Goal: Information Seeking & Learning: Compare options

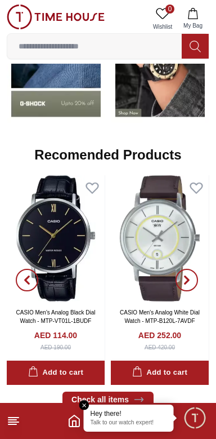
scroll to position [1134, 0]
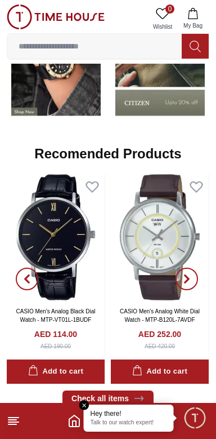
click at [47, 233] on button "button" at bounding box center [27, 278] width 41 height 209
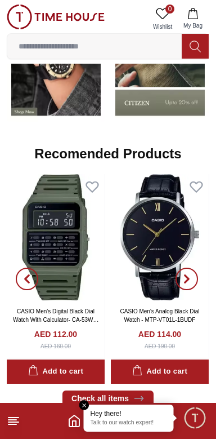
click at [162, 237] on img at bounding box center [160, 237] width 98 height 126
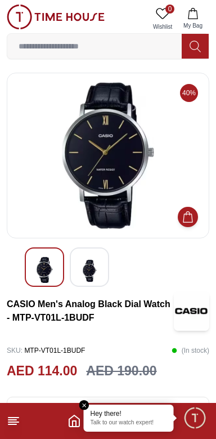
click at [86, 270] on img at bounding box center [89, 271] width 20 height 28
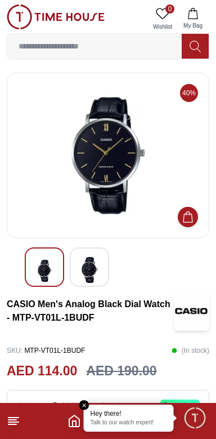
click at [40, 269] on img at bounding box center [44, 271] width 20 height 28
click at [46, 274] on img at bounding box center [44, 271] width 20 height 28
click at [88, 270] on img at bounding box center [89, 270] width 20 height 26
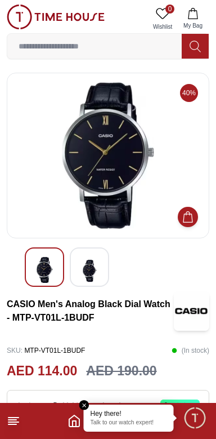
click at [43, 273] on img at bounding box center [44, 270] width 20 height 26
click at [88, 265] on img at bounding box center [89, 271] width 20 height 28
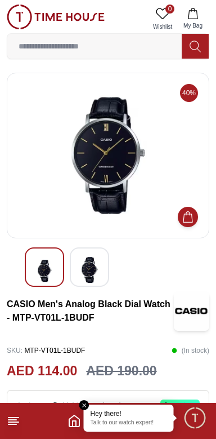
click at [89, 273] on img at bounding box center [89, 270] width 20 height 26
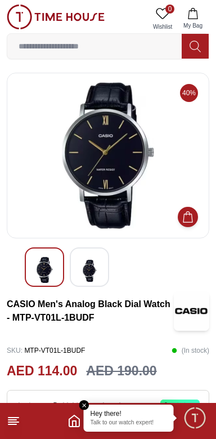
click at [90, 277] on img at bounding box center [89, 271] width 20 height 28
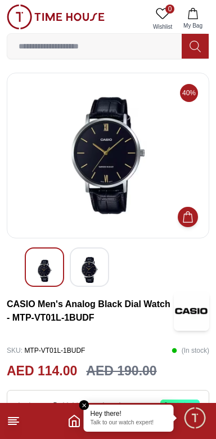
click at [90, 271] on img at bounding box center [89, 270] width 20 height 26
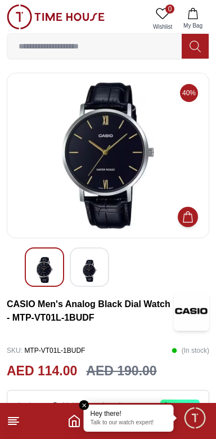
click at [12, 424] on line at bounding box center [12, 424] width 8 height 0
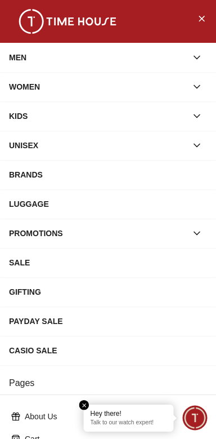
click at [25, 179] on div "BRANDS" at bounding box center [108, 174] width 198 height 20
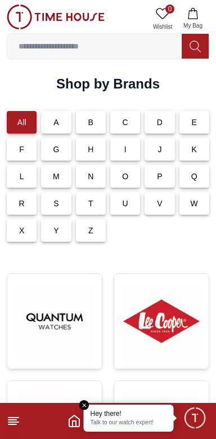
click at [12, 424] on line at bounding box center [12, 424] width 8 height 0
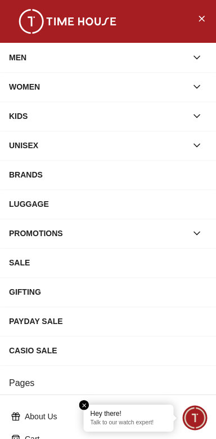
click at [199, 57] on icon "button" at bounding box center [196, 57] width 11 height 11
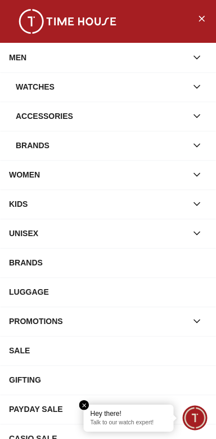
click at [201, 84] on icon "button" at bounding box center [196, 86] width 11 height 11
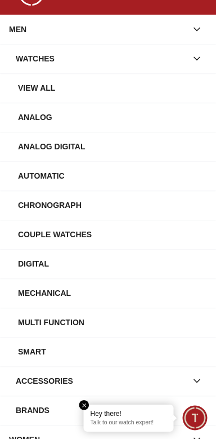
scroll to position [29, 0]
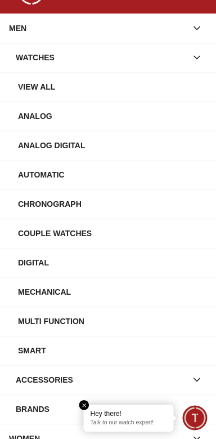
click at [32, 115] on div "Analog" at bounding box center [112, 116] width 189 height 20
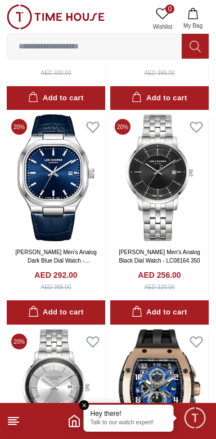
scroll to position [1796, 0]
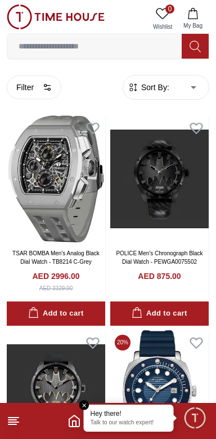
scroll to position [1824, 0]
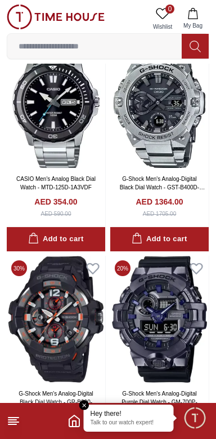
scroll to position [4083, 0]
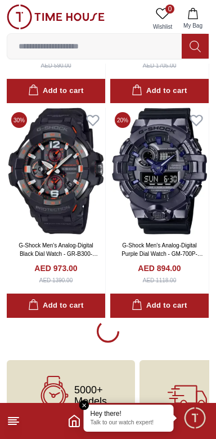
scroll to position [4122, 0]
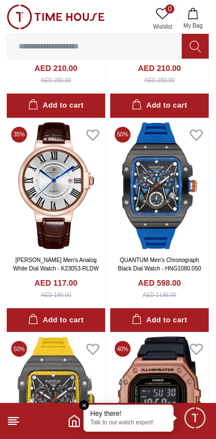
scroll to position [7942, 0]
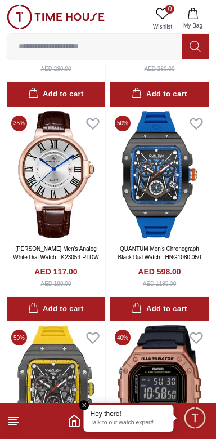
click at [57, 186] on img at bounding box center [56, 174] width 99 height 127
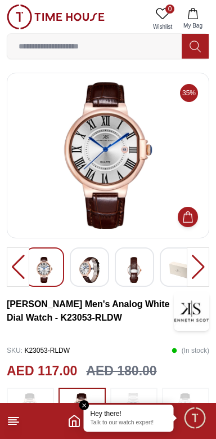
click at [86, 267] on img at bounding box center [89, 270] width 20 height 26
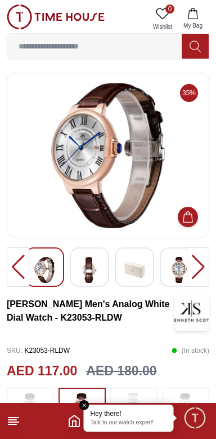
click at [86, 267] on img at bounding box center [89, 270] width 20 height 26
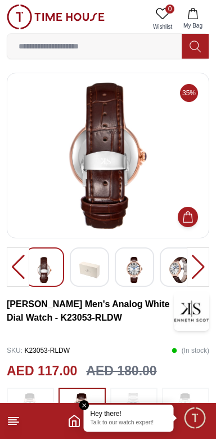
click at [87, 266] on img at bounding box center [89, 270] width 20 height 26
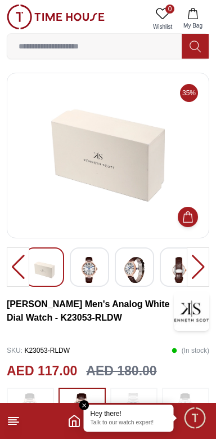
click at [91, 267] on img at bounding box center [89, 270] width 20 height 26
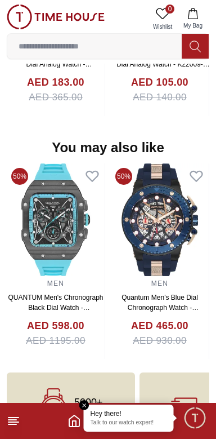
scroll to position [1174, 0]
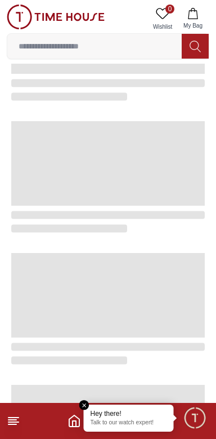
scroll to position [1903, 0]
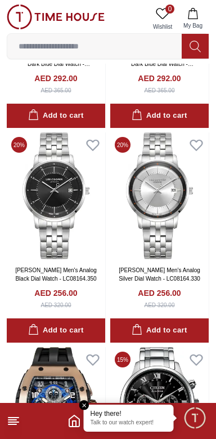
click at [43, 42] on input at bounding box center [94, 46] width 175 height 23
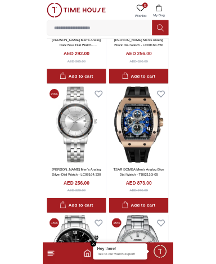
scroll to position [1698, 0]
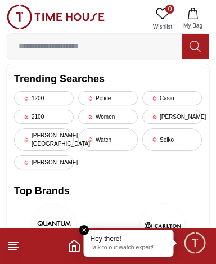
click at [143, 46] on input at bounding box center [94, 46] width 175 height 23
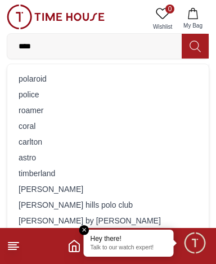
type input "*****"
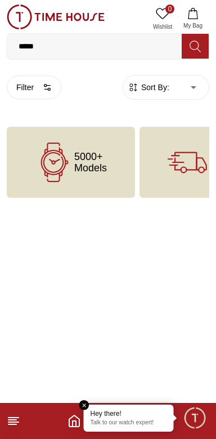
click at [60, 159] on icon at bounding box center [54, 161] width 39 height 39
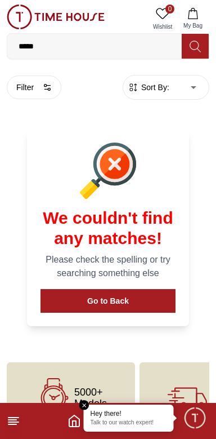
click at [202, 42] on button at bounding box center [195, 46] width 27 height 25
click at [156, 43] on input "*****" at bounding box center [94, 46] width 175 height 23
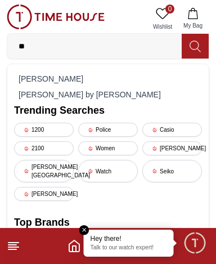
type input "*"
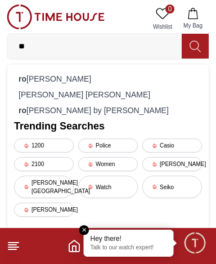
type input "*"
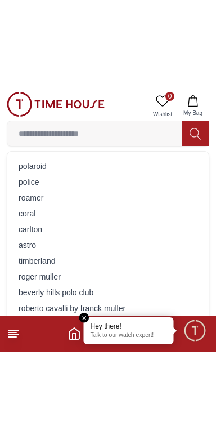
scroll to position [56, 0]
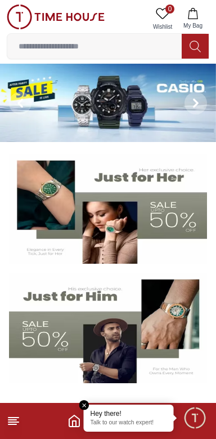
click at [52, 329] on img at bounding box center [108, 328] width 198 height 110
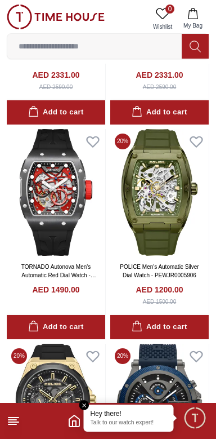
scroll to position [623, 0]
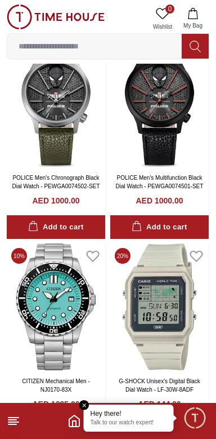
scroll to position [3701, 0]
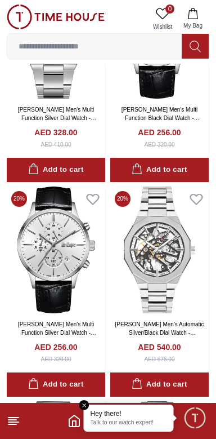
scroll to position [5051, 0]
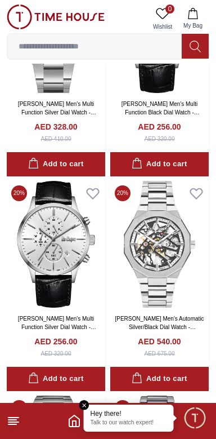
click at [41, 246] on img at bounding box center [56, 244] width 99 height 127
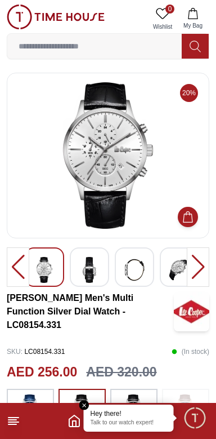
click at [95, 267] on img at bounding box center [89, 270] width 20 height 26
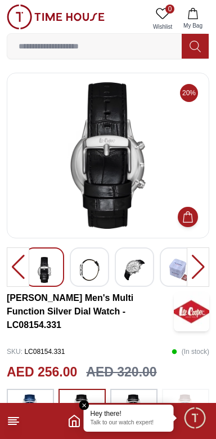
click at [86, 266] on img at bounding box center [89, 270] width 20 height 26
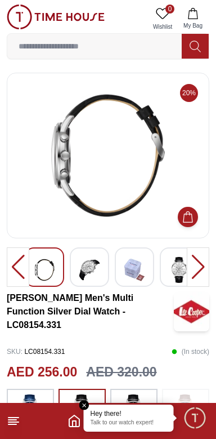
click at [131, 266] on img at bounding box center [134, 270] width 20 height 26
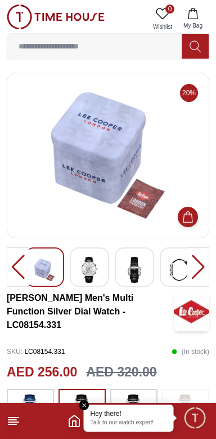
click at [88, 267] on img at bounding box center [89, 270] width 20 height 26
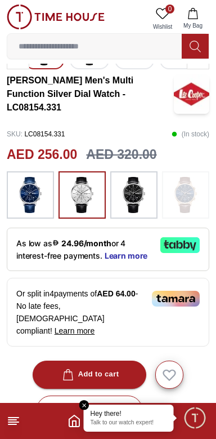
scroll to position [240, 0]
